Goal: Information Seeking & Learning: Check status

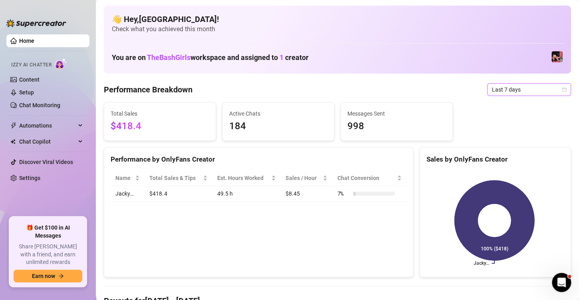
click at [562, 89] on icon "calendar" at bounding box center [564, 89] width 5 height 5
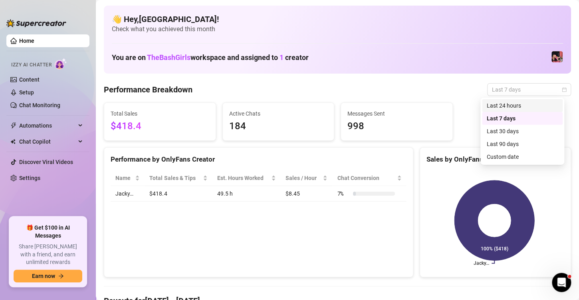
click at [503, 102] on div "Last 24 hours" at bounding box center [522, 105] width 71 height 9
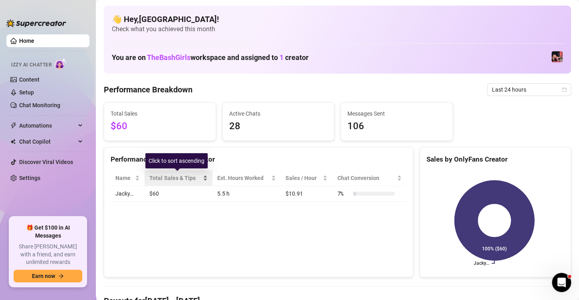
click at [196, 177] on span "Total Sales & Tips" at bounding box center [175, 177] width 52 height 9
click at [162, 194] on td "$60" at bounding box center [179, 194] width 68 height 16
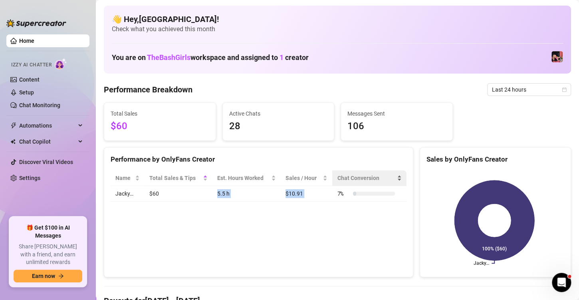
drag, startPoint x: 162, startPoint y: 194, endPoint x: 375, endPoint y: 184, distance: 213.5
click at [375, 184] on table "Name Total Sales & Tips Est. Hours Worked Sales / Hour Chat Conversion Jacky… $…" at bounding box center [259, 185] width 296 height 31
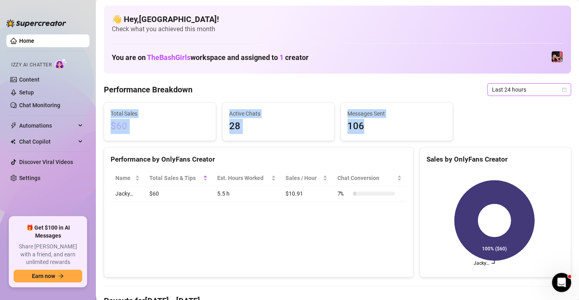
drag, startPoint x: 536, startPoint y: 141, endPoint x: 560, endPoint y: 87, distance: 59.2
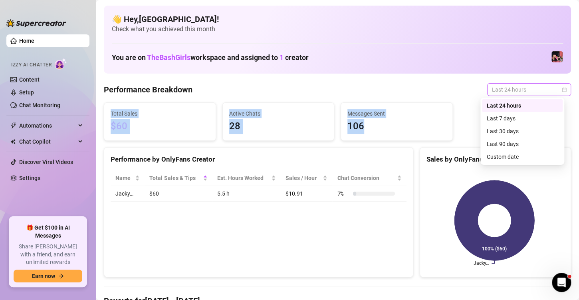
click at [560, 87] on div "Last 24 hours" at bounding box center [529, 89] width 84 height 13
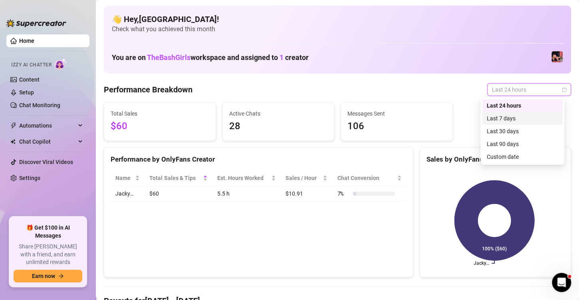
click at [516, 117] on div "Last 7 days" at bounding box center [522, 118] width 71 height 9
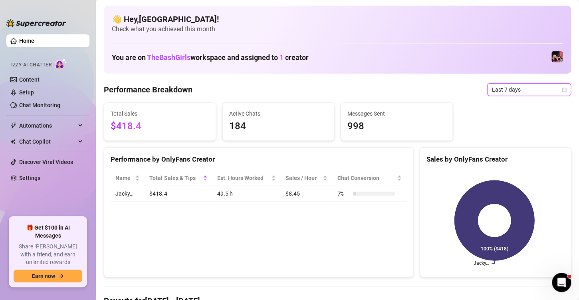
click at [564, 86] on div "Last 7 days" at bounding box center [529, 89] width 84 height 13
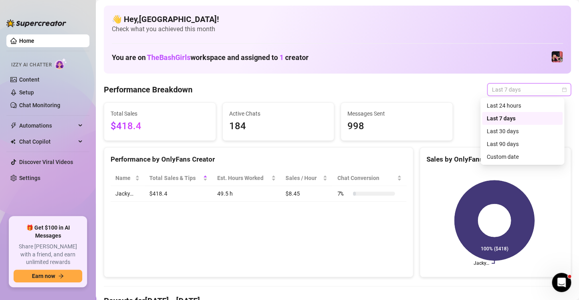
click at [553, 90] on span "Last 7 days" at bounding box center [529, 89] width 74 height 12
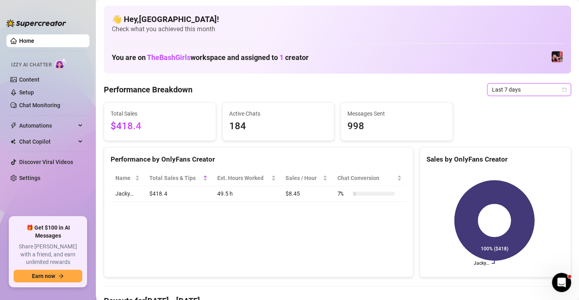
click at [550, 93] on span "Last 7 days" at bounding box center [529, 89] width 74 height 12
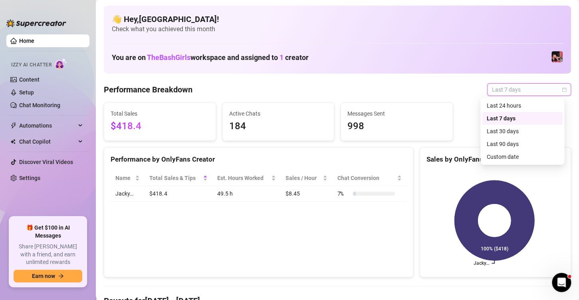
click at [522, 132] on div "Last 30 days" at bounding box center [522, 131] width 71 height 9
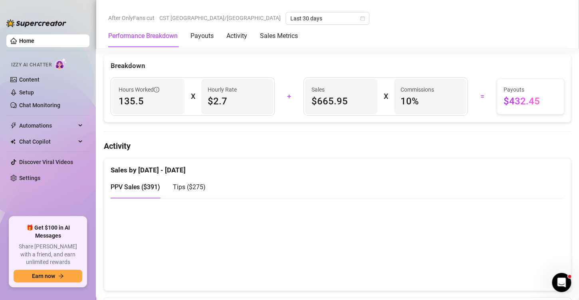
scroll to position [304, 0]
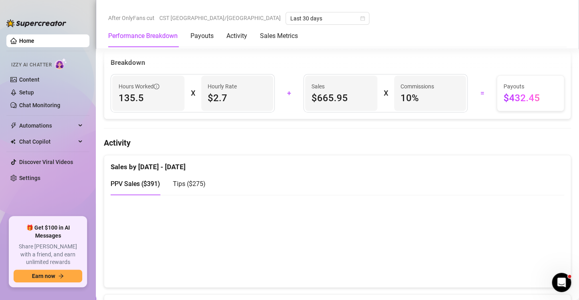
click at [195, 181] on span "Tips ( $275 )" at bounding box center [189, 184] width 33 height 8
click at [552, 251] on canvas at bounding box center [334, 240] width 447 height 80
click at [538, 259] on canvas at bounding box center [334, 240] width 447 height 80
click at [522, 230] on canvas at bounding box center [334, 240] width 447 height 80
